Goal: Task Accomplishment & Management: Complete application form

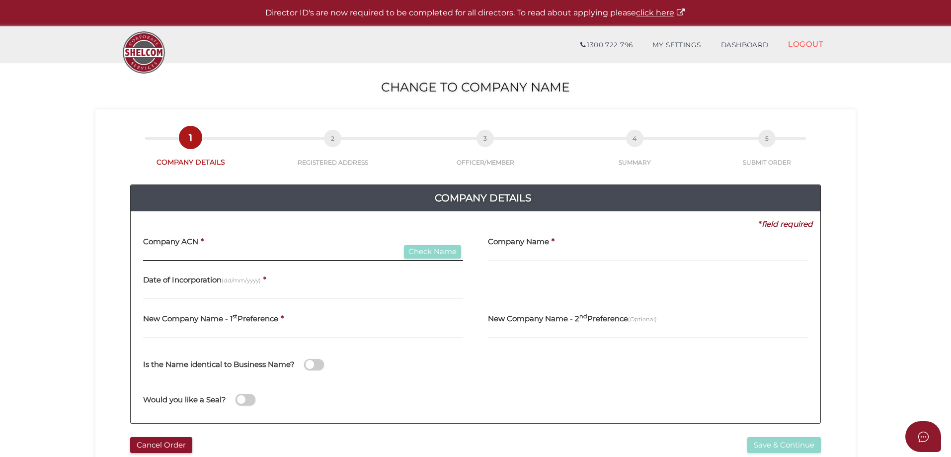
paste input "618294741"
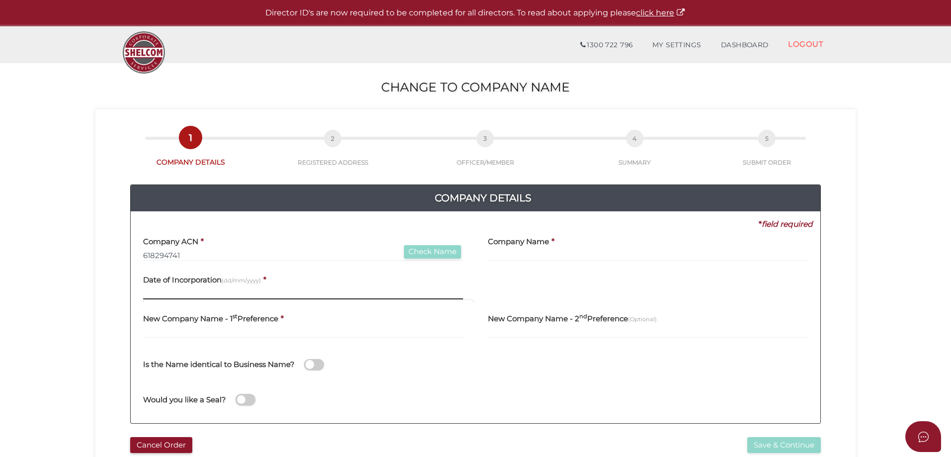
click at [404, 291] on input "text" at bounding box center [303, 293] width 320 height 11
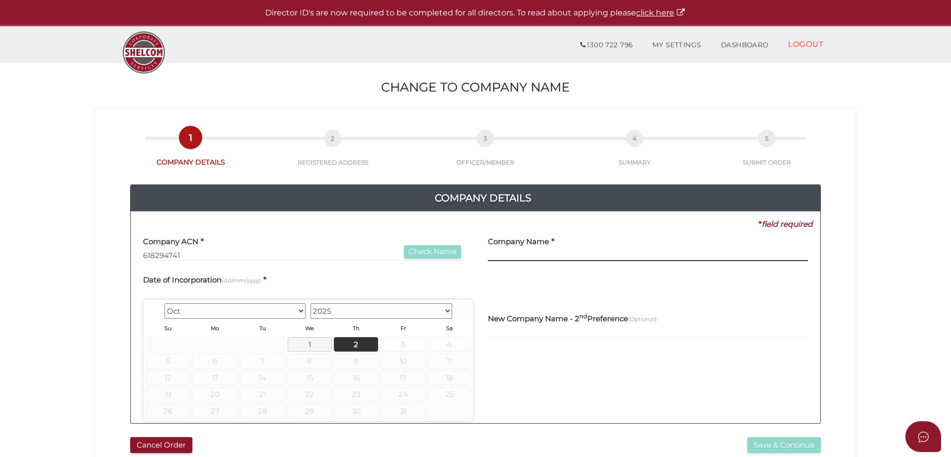
click at [493, 252] on input "text" at bounding box center [648, 255] width 320 height 11
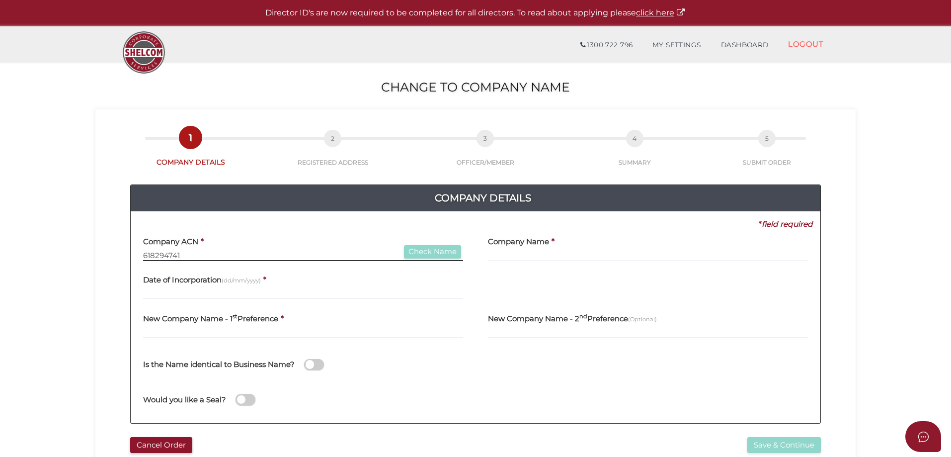
click at [188, 255] on input "618294741" at bounding box center [303, 255] width 320 height 11
click at [508, 257] on input "text" at bounding box center [648, 255] width 320 height 11
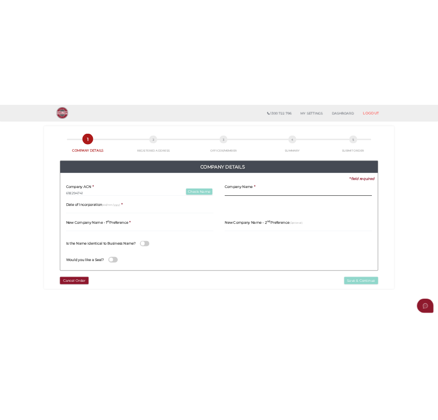
scroll to position [39, 0]
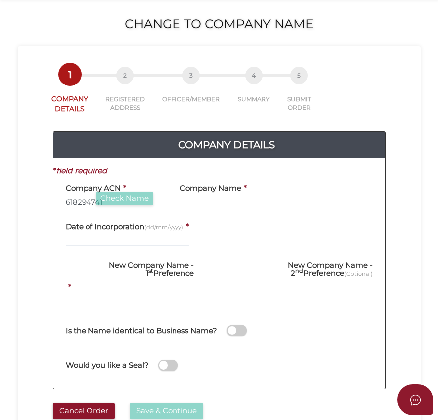
click at [173, 197] on div "Company Name *" at bounding box center [224, 195] width 114 height 39
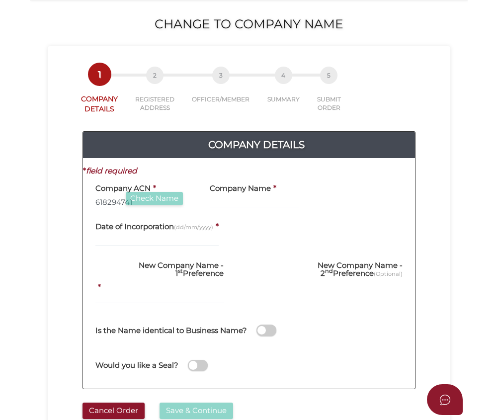
scroll to position [28, 0]
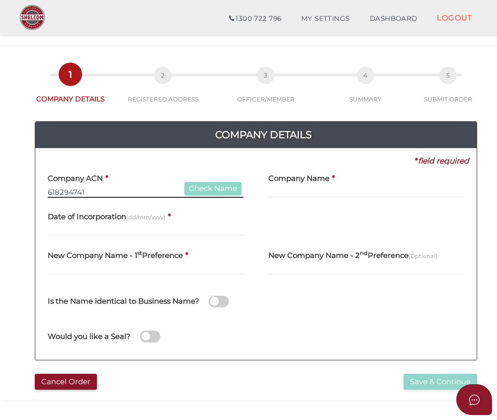
drag, startPoint x: 99, startPoint y: 193, endPoint x: -112, endPoint y: 197, distance: 211.7
click at [0, 197] on html "Shelcom is loading Processing Payment...Please Wait... Director ID's are now re…" at bounding box center [248, 182] width 497 height 420
type input "618294741"
click at [215, 186] on button "Check Name" at bounding box center [212, 188] width 57 height 13
type input "N FOUND LAND HOLDINGS PTY LTD"
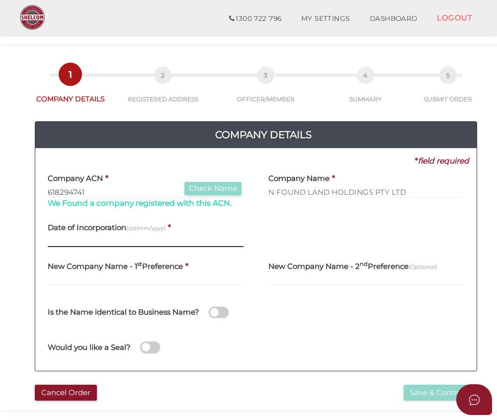
click at [103, 241] on input "text" at bounding box center [146, 241] width 196 height 11
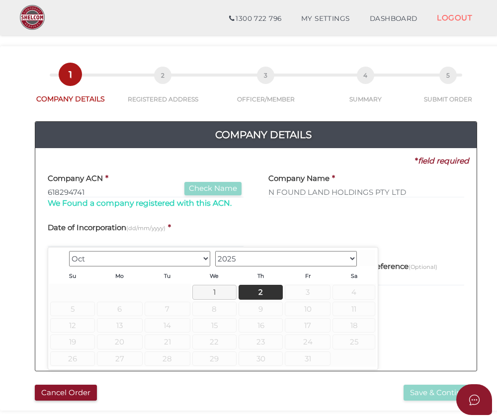
click at [264, 262] on select "1900 1901 1902 1903 1904 1905 1906 1907 1908 1909 1910 1911 1912 1913 1914 1915…" at bounding box center [286, 258] width 142 height 15
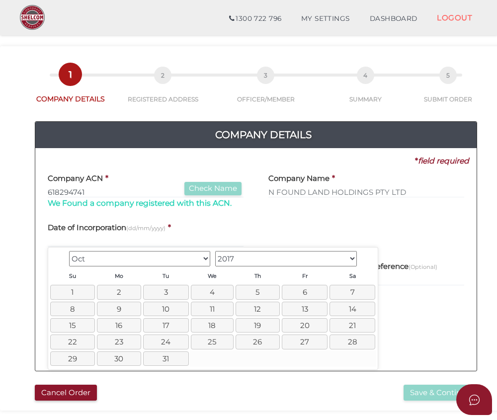
click at [170, 260] on select "Jan Feb Mar Apr May Jun Jul Aug Sep Oct Nov Dec" at bounding box center [140, 258] width 142 height 15
click at [259, 355] on link "30" at bounding box center [261, 358] width 44 height 14
type input "30/03/2017"
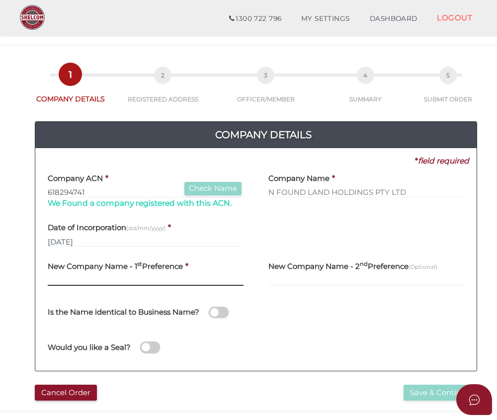
click at [60, 279] on input "text" at bounding box center [146, 280] width 196 height 11
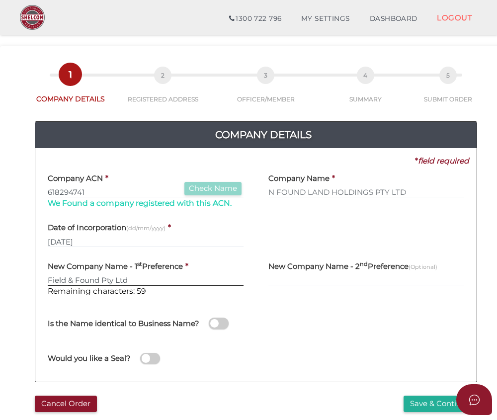
type input "Field & Found Pty Ltd"
click at [308, 304] on div "New Company Name - 2 nd Preference (Optional)" at bounding box center [366, 279] width 221 height 50
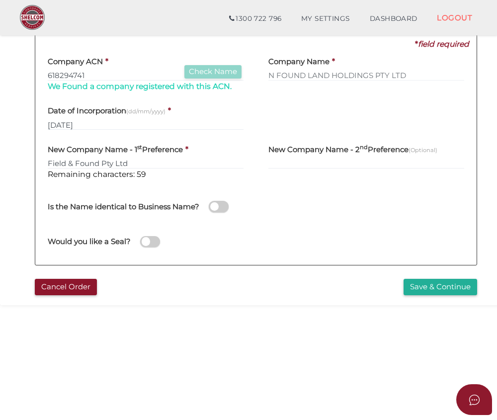
scroll to position [162, 0]
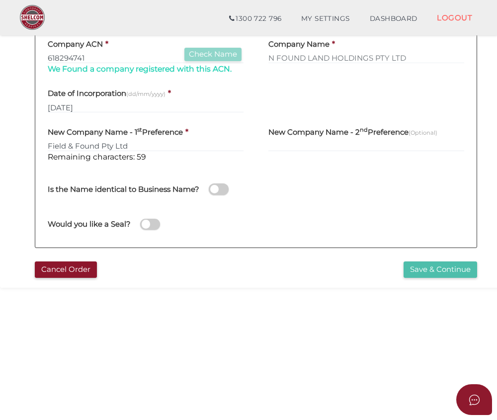
click at [431, 268] on button "Save & Continue" at bounding box center [441, 269] width 74 height 16
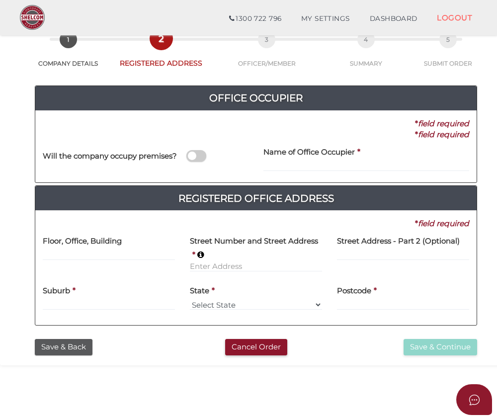
scroll to position [55, 0]
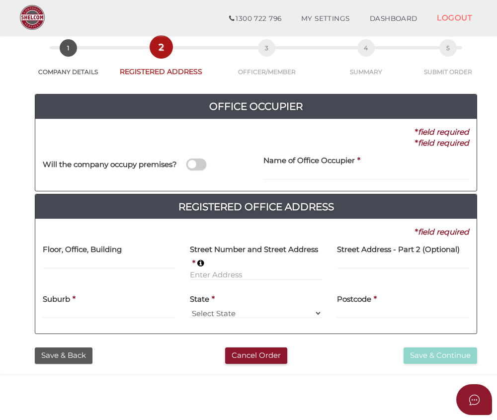
click at [195, 169] on span at bounding box center [196, 164] width 20 height 11
click at [0, 0] on input "checkbox" at bounding box center [0, 0] width 0 height 0
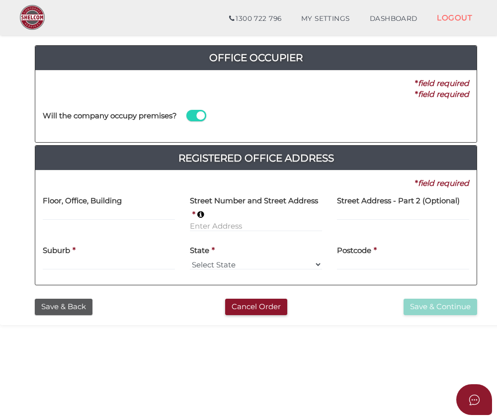
scroll to position [105, 0]
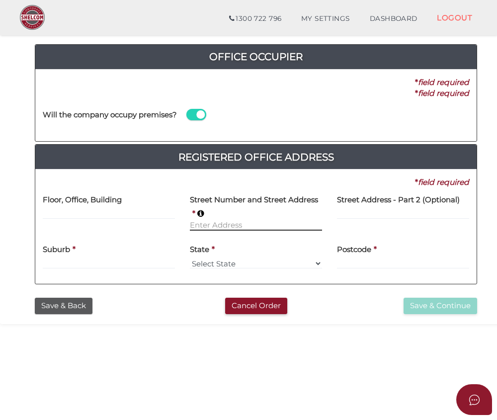
click at [213, 222] on input at bounding box center [256, 225] width 132 height 11
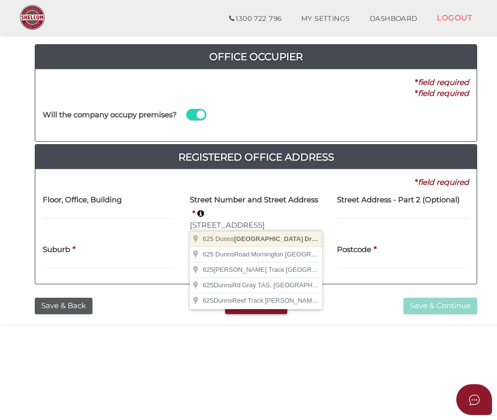
type input "625 Dunns Creek Rd"
type input "Dromana"
select select "VIC"
type input "3936"
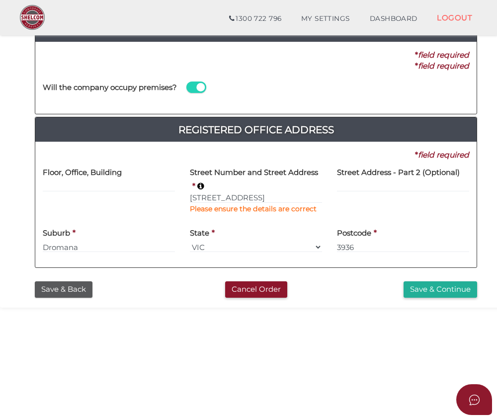
scroll to position [155, 0]
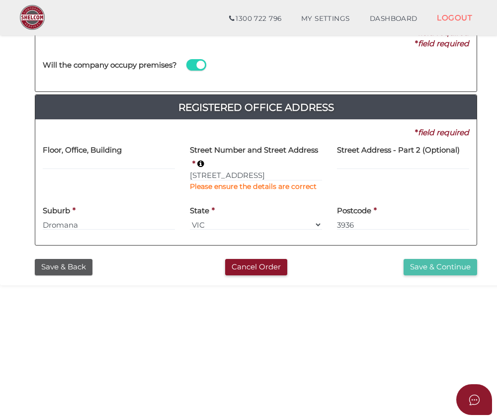
click at [451, 269] on button "Save & Continue" at bounding box center [441, 267] width 74 height 16
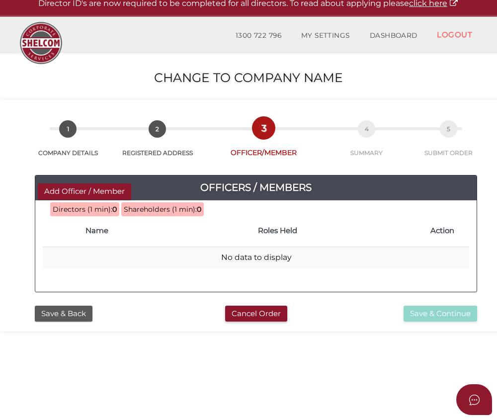
scroll to position [12, 0]
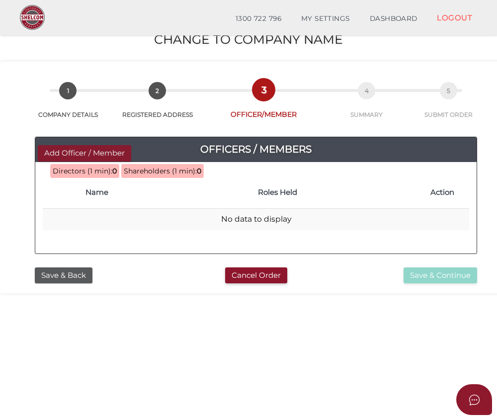
click at [65, 150] on button "Add Officer / Member" at bounding box center [84, 153] width 93 height 16
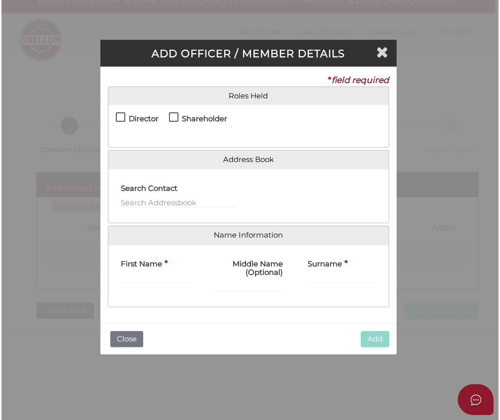
scroll to position [0, 0]
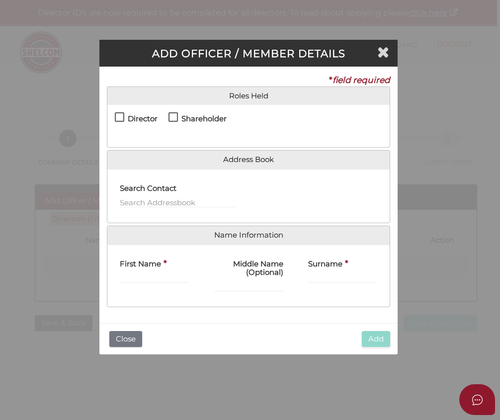
click at [115, 117] on label "Director" at bounding box center [136, 123] width 43 height 12
checkbox input "true"
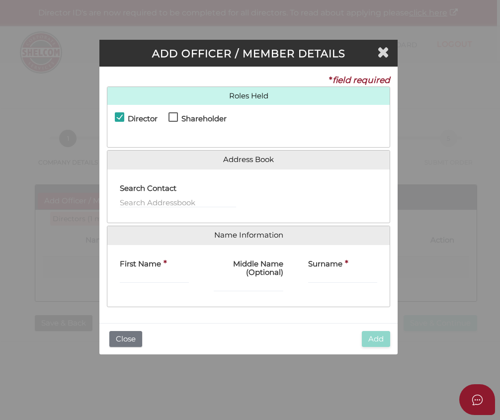
click at [179, 120] on label "Shareholder" at bounding box center [197, 123] width 58 height 12
checkbox input "true"
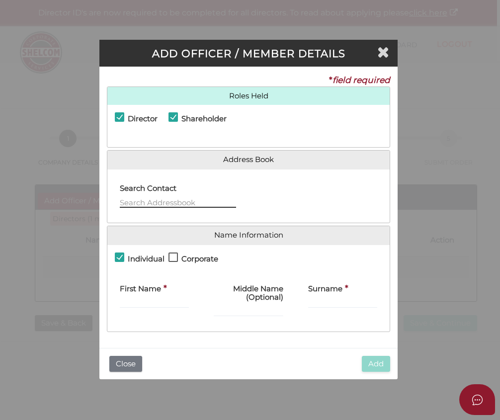
click at [163, 202] on input "text" at bounding box center [178, 202] width 116 height 11
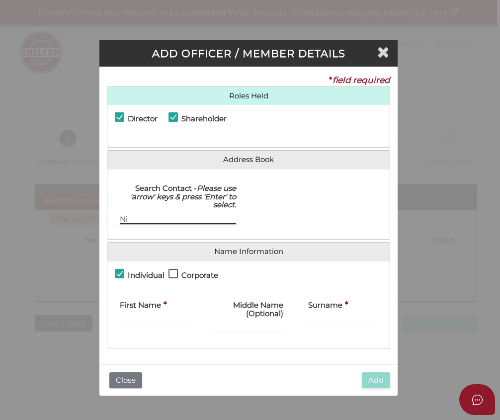
type input "N"
type input "n"
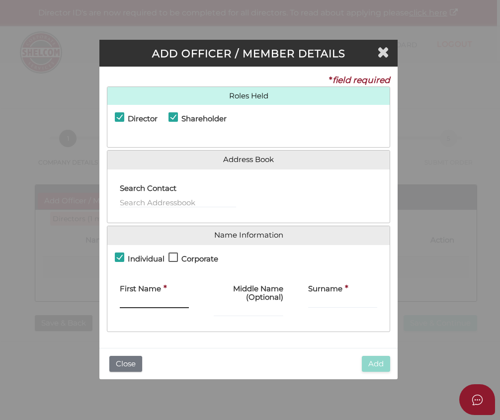
click at [147, 322] on div "First Name *" at bounding box center [154, 300] width 94 height 47
type input "Nicholas"
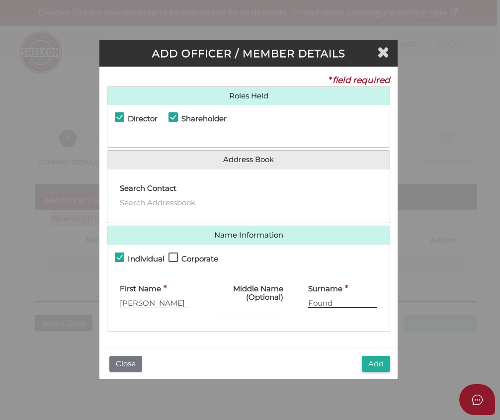
type input "Found"
click at [385, 365] on button "Add" at bounding box center [376, 364] width 28 height 16
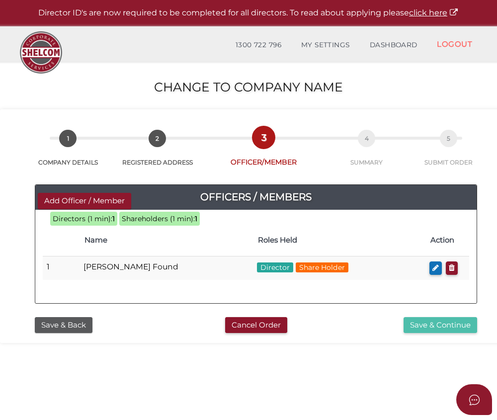
click at [441, 324] on button "Save & Continue" at bounding box center [441, 325] width 74 height 16
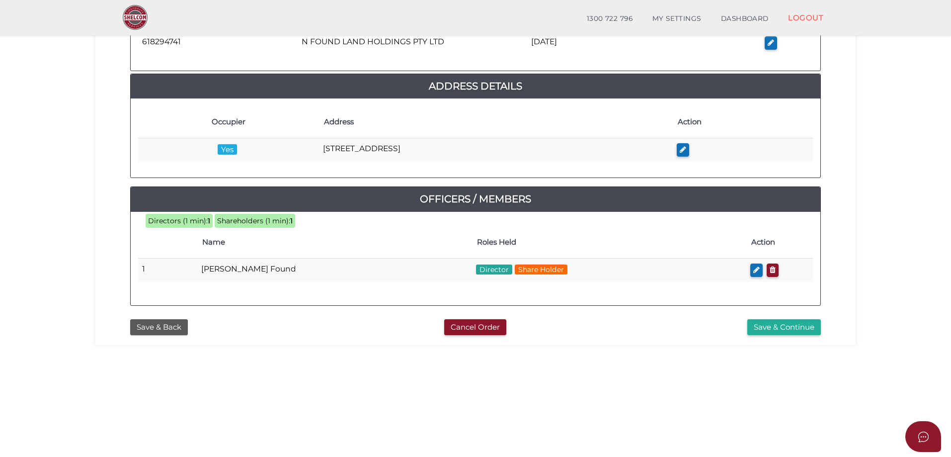
scroll to position [187, 0]
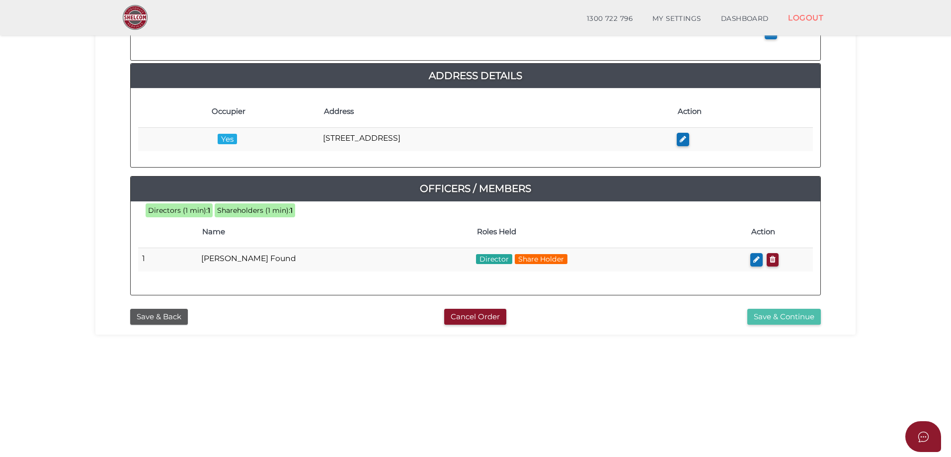
click at [499, 316] on button "Save & Continue" at bounding box center [784, 317] width 74 height 16
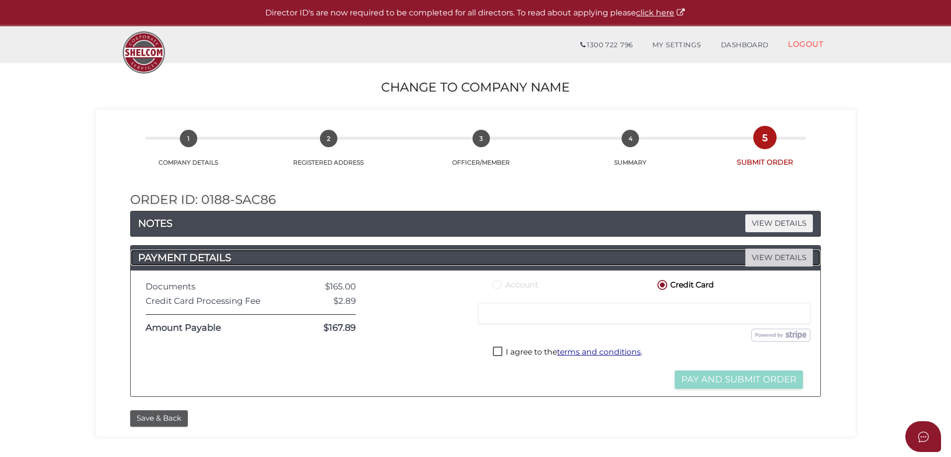
click at [798, 260] on span "VIEW DETAILS" at bounding box center [779, 256] width 68 height 17
click at [798, 225] on span "VIEW DETAILS" at bounding box center [779, 222] width 68 height 17
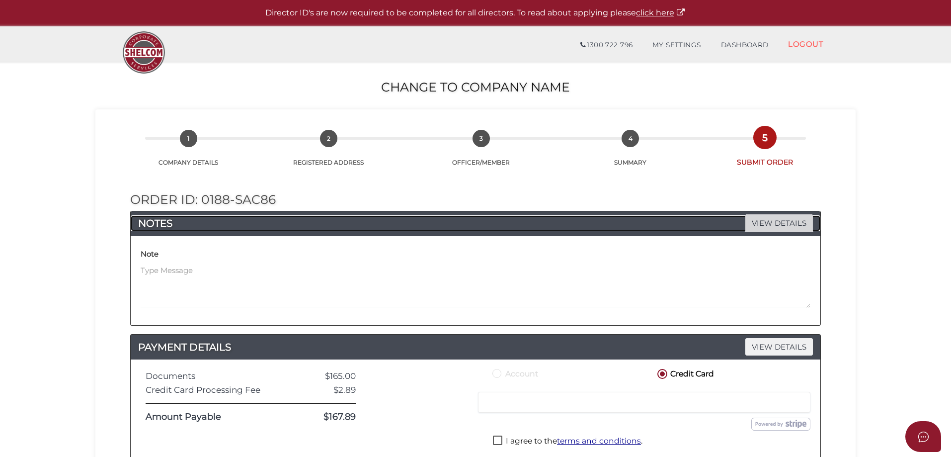
click at [798, 225] on span "VIEW DETAILS" at bounding box center [779, 222] width 68 height 17
click at [792, 347] on span "VIEW DETAILS" at bounding box center [779, 346] width 68 height 17
click at [801, 229] on span "VIEW DETAILS" at bounding box center [779, 222] width 68 height 17
click at [776, 341] on span "VIEW DETAILS" at bounding box center [779, 346] width 68 height 17
click at [783, 230] on span "VIEW DETAILS" at bounding box center [779, 222] width 68 height 17
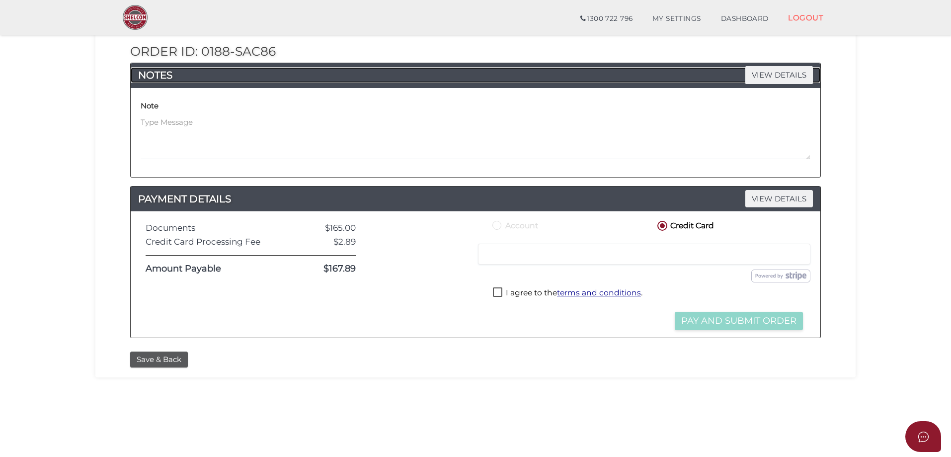
scroll to position [184, 0]
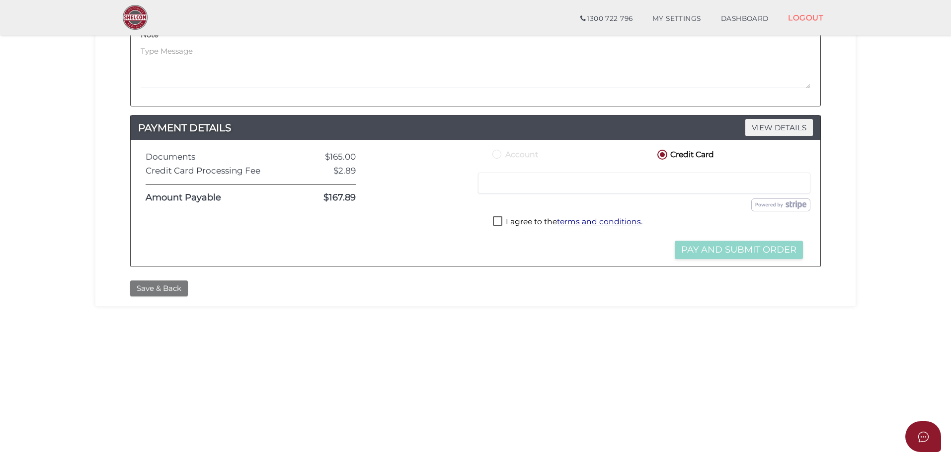
click at [178, 287] on button "Save & Back" at bounding box center [159, 288] width 58 height 16
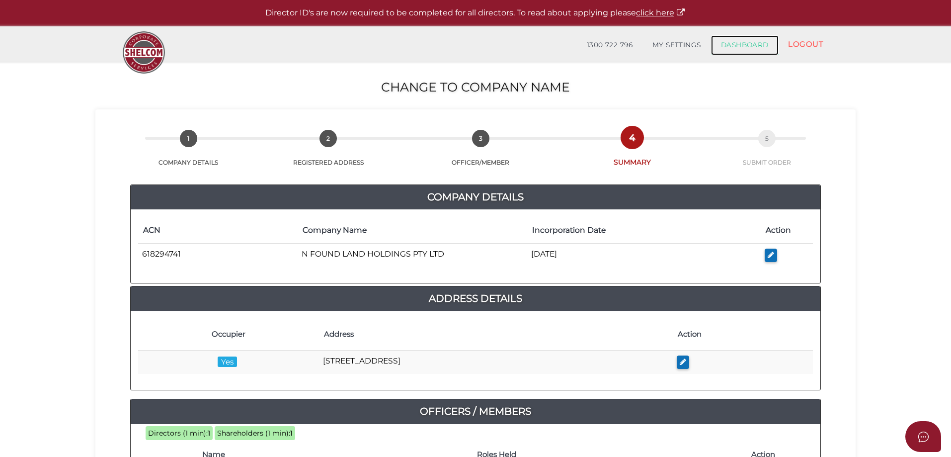
click at [761, 50] on link "DASHBOARD" at bounding box center [745, 45] width 68 height 20
